Goal: Use online tool/utility: Utilize a website feature to perform a specific function

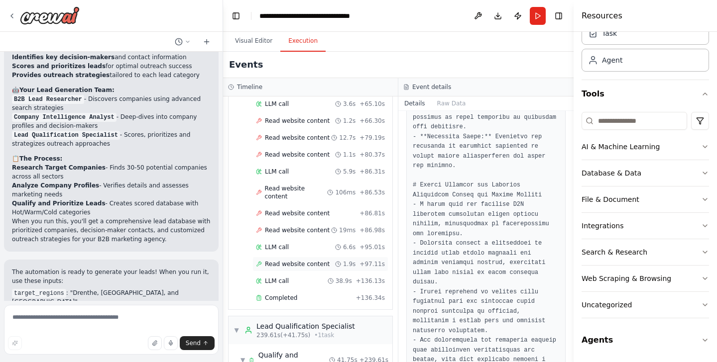
scroll to position [2157, 0]
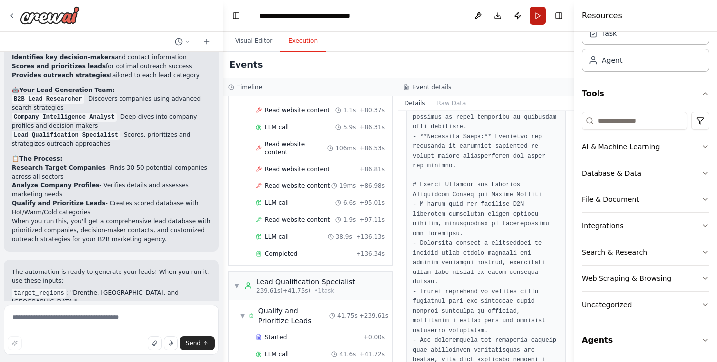
click at [539, 11] on button "Run" at bounding box center [538, 16] width 16 height 18
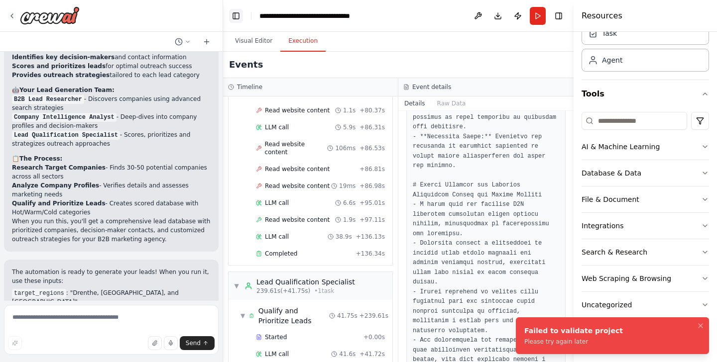
click at [241, 13] on button "Toggle Left Sidebar" at bounding box center [236, 16] width 14 height 14
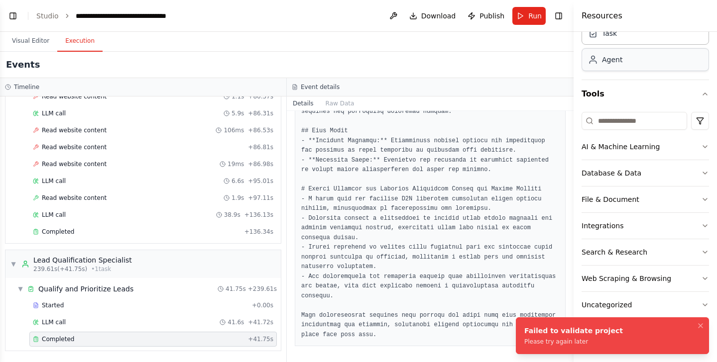
scroll to position [0, 0]
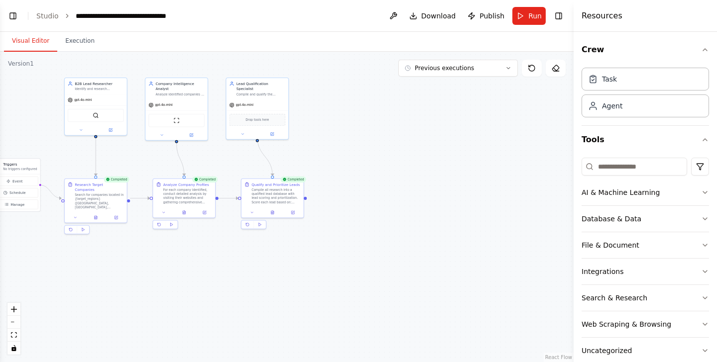
click at [34, 43] on button "Visual Editor" at bounding box center [30, 41] width 53 height 21
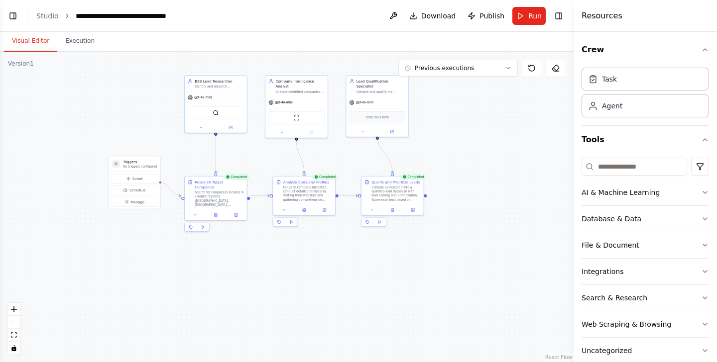
drag, startPoint x: 221, startPoint y: 153, endPoint x: 340, endPoint y: 148, distance: 119.1
click at [340, 150] on div ".deletable-edge-delete-btn { width: 20px; height: 20px; border: 0px solid #ffff…" at bounding box center [286, 207] width 573 height 311
click at [411, 178] on div "Completed" at bounding box center [412, 176] width 25 height 6
click at [382, 222] on button at bounding box center [379, 222] width 12 height 8
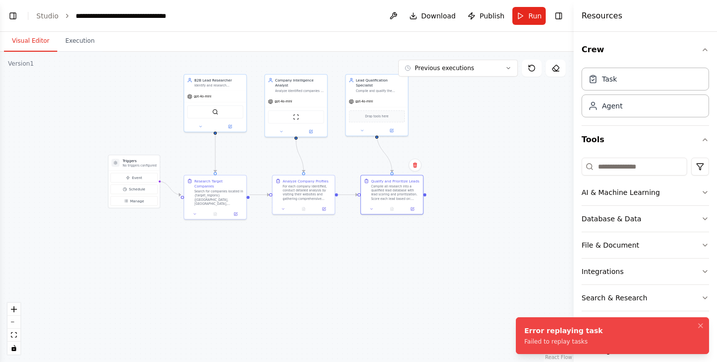
click at [383, 236] on div ".deletable-edge-delete-btn { width: 20px; height: 20px; border: 0px solid #ffff…" at bounding box center [286, 207] width 573 height 311
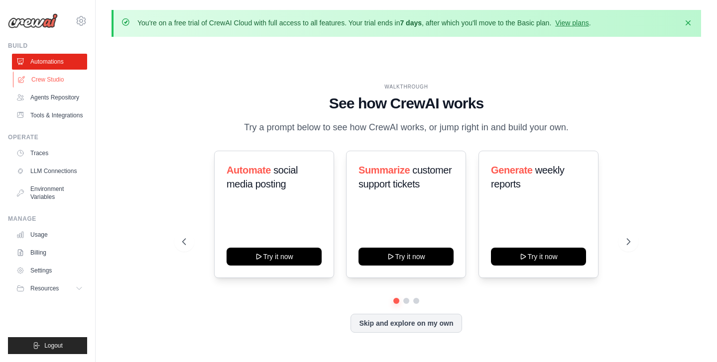
click at [52, 81] on link "Crew Studio" at bounding box center [50, 80] width 75 height 16
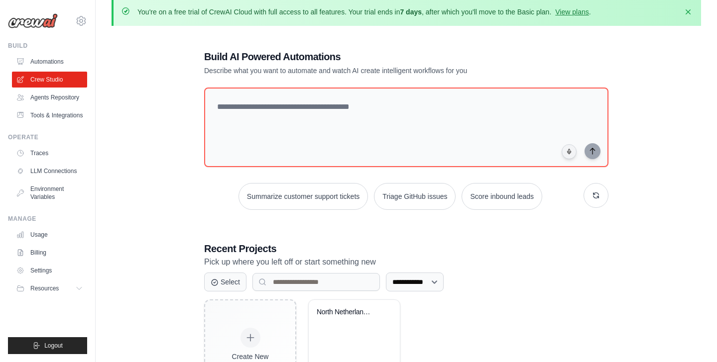
scroll to position [73, 0]
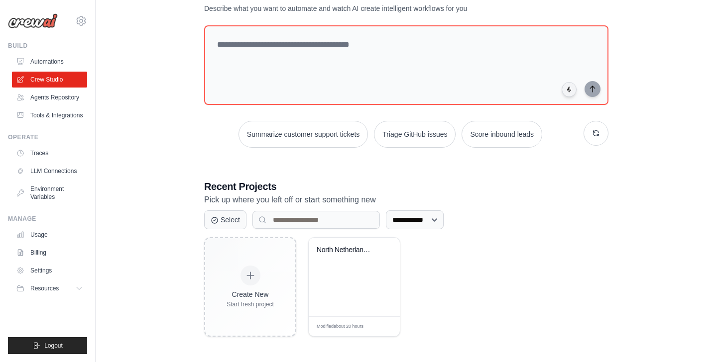
click at [242, 188] on h3 "Recent Projects" at bounding box center [406, 187] width 404 height 14
click at [347, 266] on div "North Netherlands B2B Lead Generato..." at bounding box center [354, 257] width 75 height 23
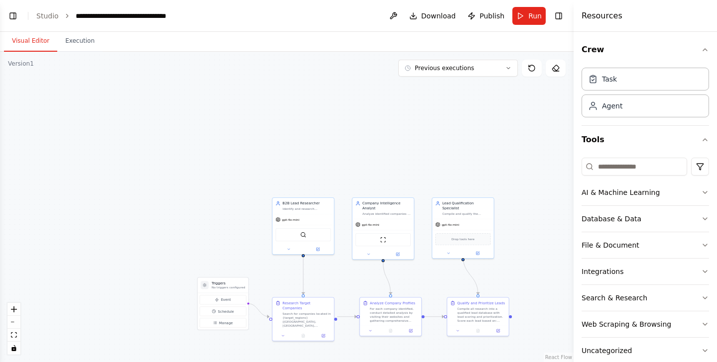
scroll to position [858, 0]
drag, startPoint x: 467, startPoint y: 270, endPoint x: 416, endPoint y: 252, distance: 54.8
click at [415, 252] on div ".deletable-edge-delete-btn { width: 20px; height: 20px; border: 0px solid #ffff…" at bounding box center [286, 207] width 573 height 311
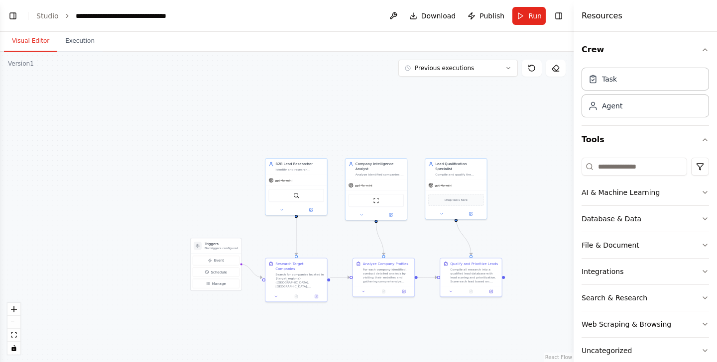
drag, startPoint x: 423, startPoint y: 275, endPoint x: 416, endPoint y: 235, distance: 39.9
click at [416, 235] on div ".deletable-edge-delete-btn { width: 20px; height: 20px; border: 0px solid #ffff…" at bounding box center [286, 207] width 573 height 311
click at [521, 12] on button "Run" at bounding box center [528, 16] width 33 height 18
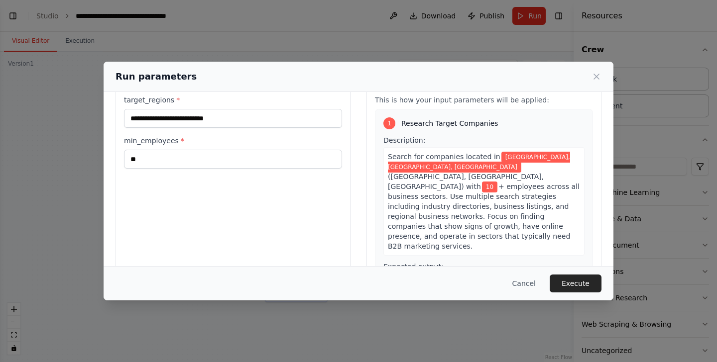
scroll to position [85, 0]
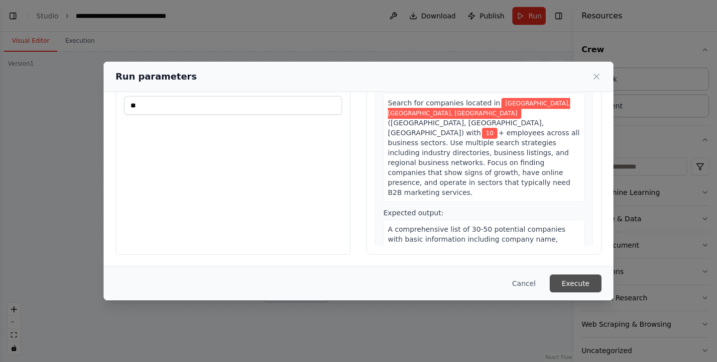
click at [561, 280] on button "Execute" at bounding box center [575, 284] width 52 height 18
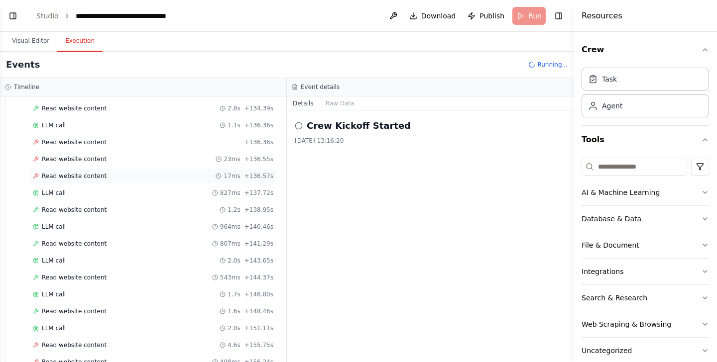
scroll to position [2971, 0]
